Goal: Task Accomplishment & Management: Complete application form

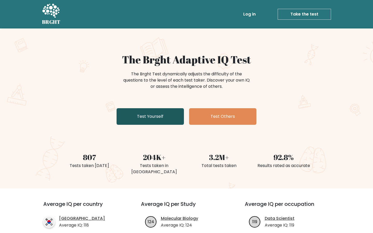
click at [141, 116] on link "Test Yourself" at bounding box center [150, 116] width 67 height 17
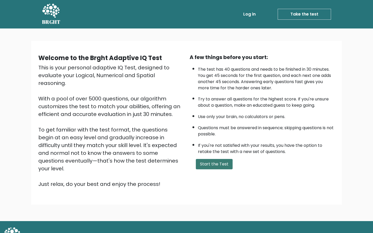
click at [212, 165] on button "Start the Test" at bounding box center [214, 164] width 37 height 10
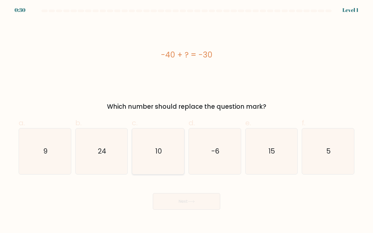
click at [165, 136] on icon "10" at bounding box center [158, 152] width 46 height 46
click at [187, 120] on input "c. 10" at bounding box center [187, 118] width 0 height 3
radio input "true"
click at [192, 204] on button "Next" at bounding box center [186, 201] width 67 height 17
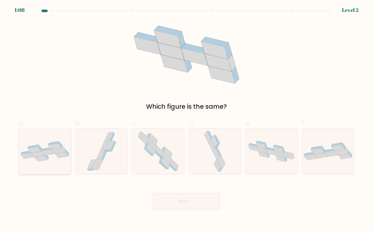
click at [37, 157] on icon at bounding box center [40, 159] width 13 height 6
click at [187, 120] on input "a." at bounding box center [187, 118] width 0 height 3
radio input "true"
click at [190, 209] on button "Next" at bounding box center [186, 201] width 67 height 17
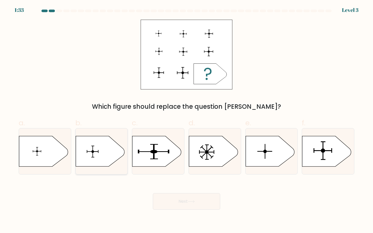
click at [95, 154] on icon at bounding box center [100, 151] width 49 height 30
click at [187, 120] on input "b." at bounding box center [187, 118] width 0 height 3
radio input "true"
click at [332, 154] on icon at bounding box center [326, 151] width 49 height 30
click at [187, 120] on input "f." at bounding box center [187, 118] width 0 height 3
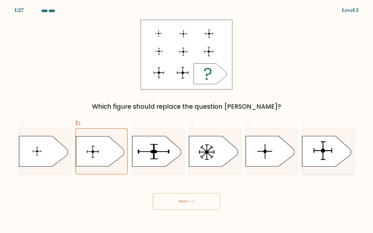
radio input "true"
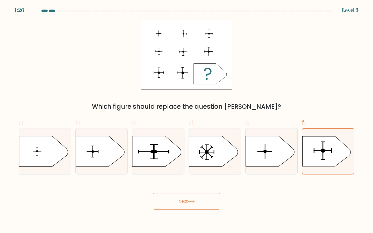
click at [184, 208] on button "Next" at bounding box center [186, 201] width 67 height 17
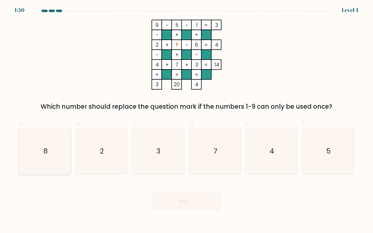
click at [48, 155] on icon "8" at bounding box center [45, 152] width 46 height 46
click at [187, 120] on input "a. 8" at bounding box center [187, 118] width 0 height 3
radio input "true"
click at [196, 205] on button "Next" at bounding box center [186, 201] width 67 height 17
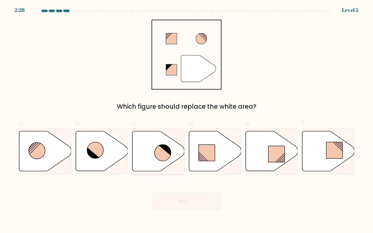
click at [156, 154] on icon at bounding box center [163, 153] width 16 height 16
click at [187, 120] on input "c." at bounding box center [187, 118] width 0 height 3
radio input "true"
click at [189, 202] on icon at bounding box center [191, 201] width 7 height 3
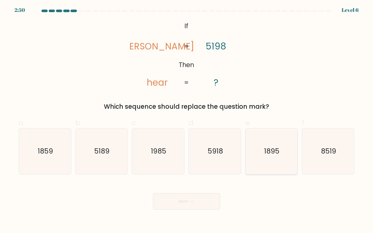
click at [261, 151] on icon "1895" at bounding box center [272, 152] width 46 height 46
click at [187, 120] on input "e. 1895" at bounding box center [187, 118] width 0 height 3
radio input "true"
click at [180, 207] on button "Next" at bounding box center [186, 201] width 67 height 17
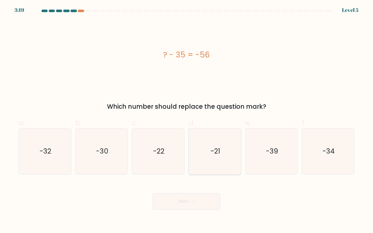
click at [220, 147] on icon "-21" at bounding box center [215, 152] width 46 height 46
click at [187, 120] on input "d. -21" at bounding box center [187, 118] width 0 height 3
radio input "true"
click at [189, 204] on button "Next" at bounding box center [186, 201] width 67 height 17
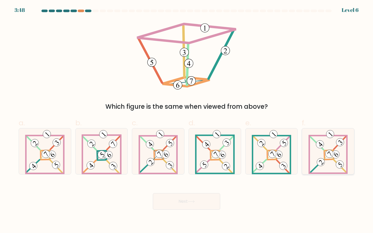
click at [315, 167] on 682 at bounding box center [317, 166] width 13 height 13
click at [187, 120] on input "f." at bounding box center [187, 118] width 0 height 3
radio input "true"
click at [164, 162] on icon at bounding box center [158, 152] width 39 height 46
click at [187, 120] on input "c." at bounding box center [187, 118] width 0 height 3
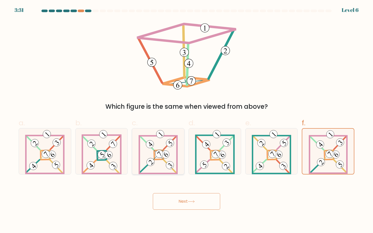
radio input "true"
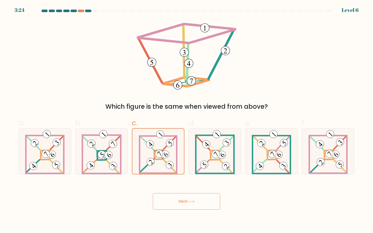
click at [185, 203] on button "Next" at bounding box center [186, 201] width 67 height 17
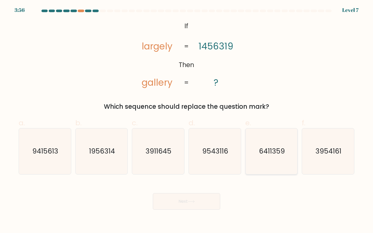
click at [268, 147] on text "6411359" at bounding box center [272, 152] width 26 height 10
click at [187, 120] on input "e. 6411359" at bounding box center [187, 118] width 0 height 3
radio input "true"
click at [174, 203] on button "Next" at bounding box center [186, 201] width 67 height 17
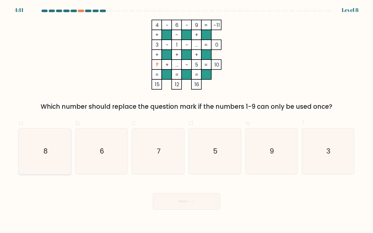
click at [56, 151] on icon "8" at bounding box center [45, 152] width 46 height 46
click at [187, 120] on input "a. 8" at bounding box center [187, 118] width 0 height 3
radio input "true"
click at [179, 203] on button "Next" at bounding box center [186, 201] width 67 height 17
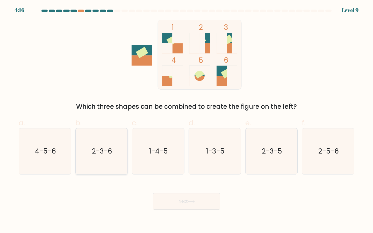
click at [104, 151] on text "2-3-6" at bounding box center [102, 152] width 20 height 10
click at [187, 120] on input "b. 2-3-6" at bounding box center [187, 118] width 0 height 3
radio input "true"
click at [198, 208] on button "Next" at bounding box center [186, 201] width 67 height 17
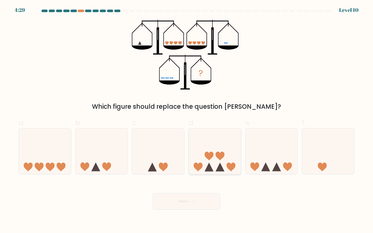
click at [227, 154] on icon at bounding box center [215, 151] width 52 height 43
click at [187, 120] on input "d." at bounding box center [187, 118] width 0 height 3
radio input "true"
click at [190, 202] on icon at bounding box center [191, 201] width 7 height 3
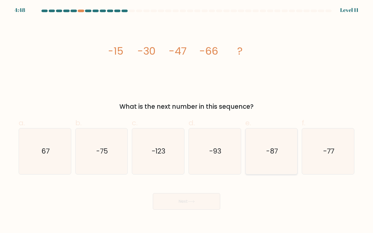
click at [270, 153] on text "-87" at bounding box center [272, 152] width 12 height 10
click at [187, 120] on input "e. -87" at bounding box center [187, 118] width 0 height 3
radio input "true"
click at [173, 207] on button "Next" at bounding box center [186, 201] width 67 height 17
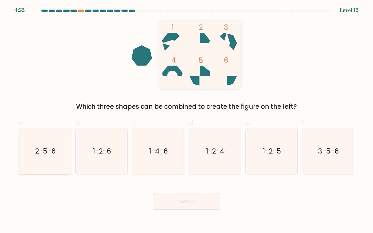
click at [50, 137] on icon "2-5-6" at bounding box center [45, 152] width 46 height 46
click at [187, 120] on input "a. 2-5-6" at bounding box center [187, 118] width 0 height 3
radio input "true"
click at [186, 202] on button "Next" at bounding box center [186, 201] width 67 height 17
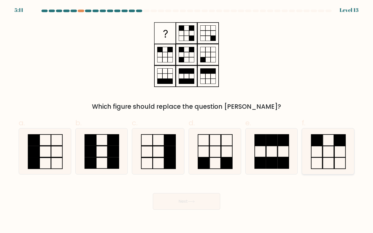
click at [326, 136] on icon at bounding box center [328, 152] width 46 height 46
click at [187, 120] on input "f." at bounding box center [187, 118] width 0 height 3
radio input "true"
click at [166, 209] on button "Next" at bounding box center [186, 201] width 67 height 17
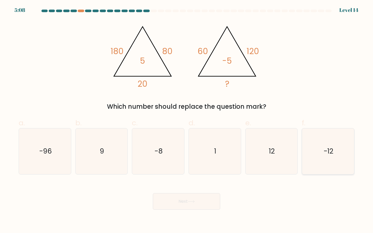
click at [315, 155] on icon "-12" at bounding box center [328, 152] width 46 height 46
click at [187, 120] on input "f. -12" at bounding box center [187, 118] width 0 height 3
radio input "true"
click at [197, 195] on button "Next" at bounding box center [186, 201] width 67 height 17
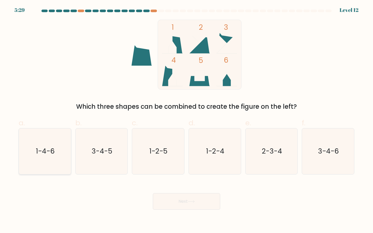
click at [44, 162] on icon "1-4-6" at bounding box center [45, 152] width 46 height 46
click at [187, 120] on input "a. 1-4-6" at bounding box center [187, 118] width 0 height 3
radio input "true"
click at [187, 204] on button "Next" at bounding box center [186, 201] width 67 height 17
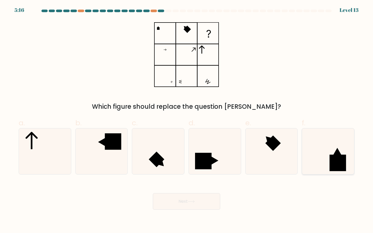
click at [349, 164] on icon at bounding box center [328, 152] width 46 height 46
click at [187, 120] on input "f." at bounding box center [187, 118] width 0 height 3
radio input "true"
click at [182, 208] on button "Next" at bounding box center [186, 201] width 67 height 17
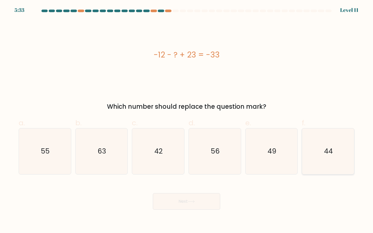
click at [313, 143] on icon "44" at bounding box center [328, 152] width 46 height 46
click at [187, 120] on input "f. 44" at bounding box center [187, 118] width 0 height 3
radio input "true"
click at [188, 196] on button "Next" at bounding box center [186, 201] width 67 height 17
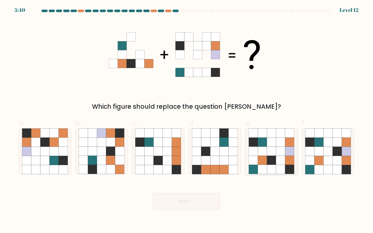
click at [269, 157] on icon at bounding box center [271, 160] width 9 height 9
click at [187, 120] on input "e." at bounding box center [187, 118] width 0 height 3
radio input "true"
click at [217, 201] on button "Next" at bounding box center [186, 201] width 67 height 17
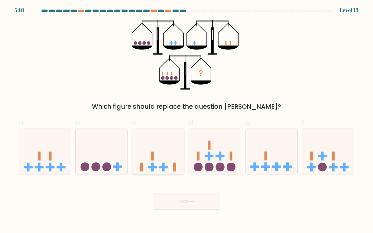
click at [146, 157] on icon at bounding box center [158, 151] width 52 height 43
click at [187, 120] on input "c." at bounding box center [187, 118] width 0 height 3
radio input "true"
click at [182, 201] on button "Next" at bounding box center [186, 201] width 67 height 17
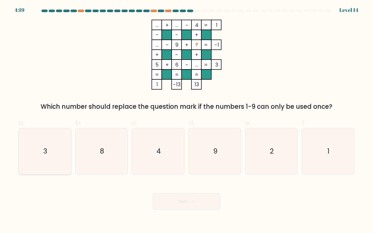
click at [52, 156] on icon "3" at bounding box center [45, 152] width 46 height 46
click at [187, 120] on input "a. 3" at bounding box center [187, 118] width 0 height 3
radio input "true"
click at [188, 200] on button "Next" at bounding box center [186, 201] width 67 height 17
